Goal: Task Accomplishment & Management: Use online tool/utility

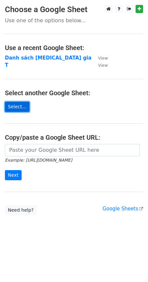
click at [15, 108] on link "Select..." at bounding box center [17, 107] width 25 height 10
click at [18, 108] on link "Select..." at bounding box center [17, 107] width 25 height 10
click at [32, 158] on small "Example: https://docs.google.com/spreadsheets/d/abc/edit" at bounding box center [38, 160] width 67 height 5
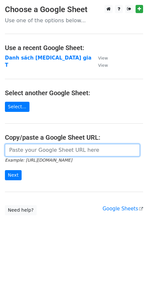
click at [23, 153] on input "url" at bounding box center [72, 150] width 135 height 12
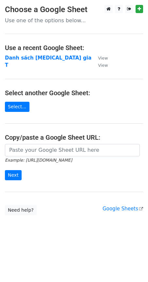
click at [34, 192] on hr at bounding box center [74, 192] width 138 height 0
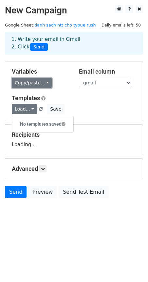
click at [27, 87] on link "Copy/paste..." at bounding box center [32, 83] width 40 height 10
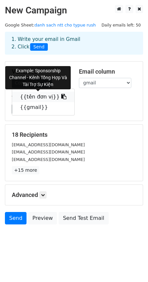
click at [25, 97] on link "{{tên đơn vị}}" at bounding box center [43, 97] width 62 height 10
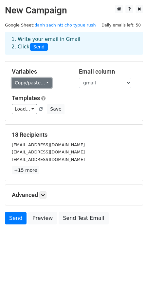
click at [40, 83] on link "Copy/paste..." at bounding box center [32, 83] width 40 height 10
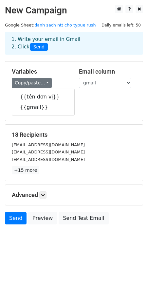
click at [77, 119] on div "Variables Copy/paste... {{tên đơn vị}} {{gmail}} Email column tên đơn vị gmail …" at bounding box center [74, 91] width 138 height 59
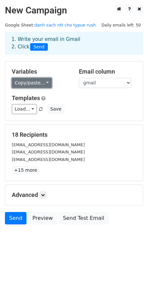
click at [32, 84] on link "Copy/paste..." at bounding box center [32, 83] width 40 height 10
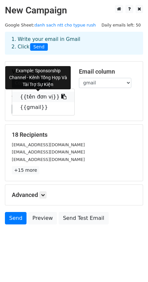
click at [29, 100] on link "{{tên đơn vị}}" at bounding box center [43, 97] width 62 height 10
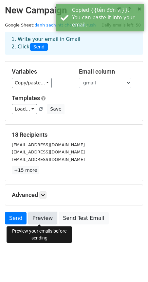
click at [44, 212] on link "Preview" at bounding box center [42, 218] width 29 height 12
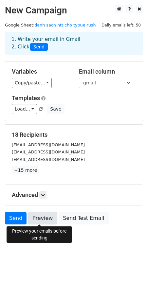
click at [36, 216] on link "Preview" at bounding box center [42, 218] width 29 height 12
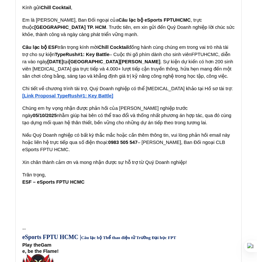
scroll to position [7358, 0]
